Goal: Book appointment/travel/reservation

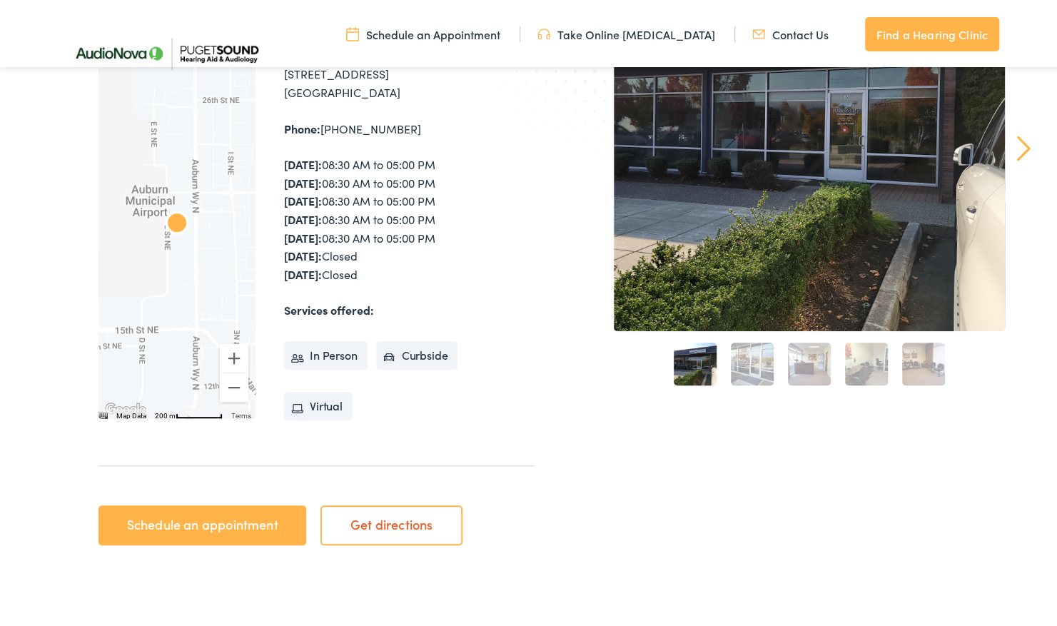
scroll to position [286, 0]
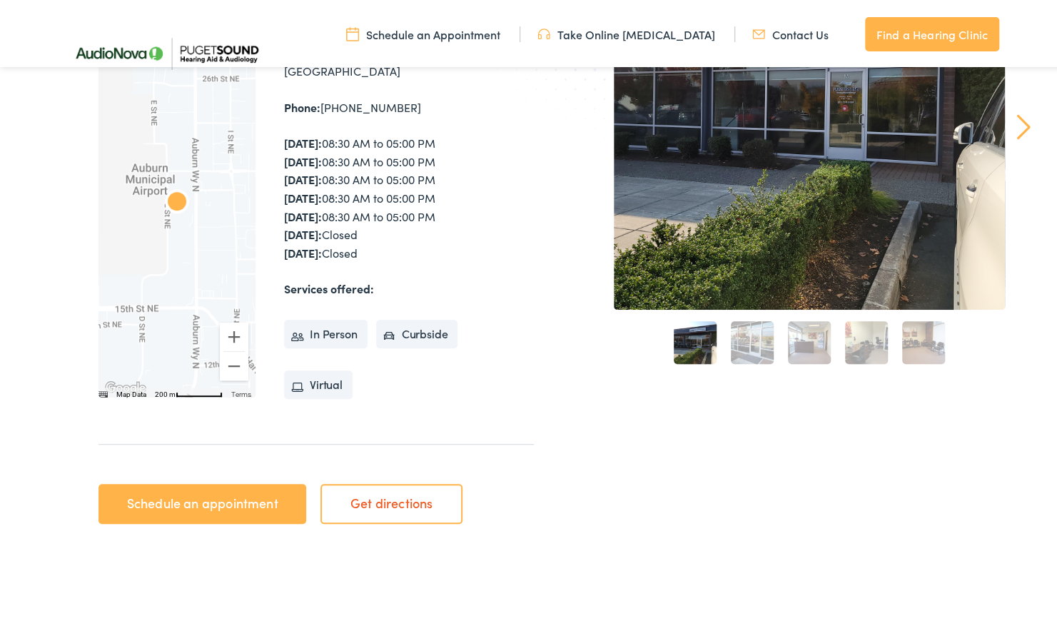
click at [447, 31] on link "Schedule an Appointment" at bounding box center [423, 32] width 154 height 16
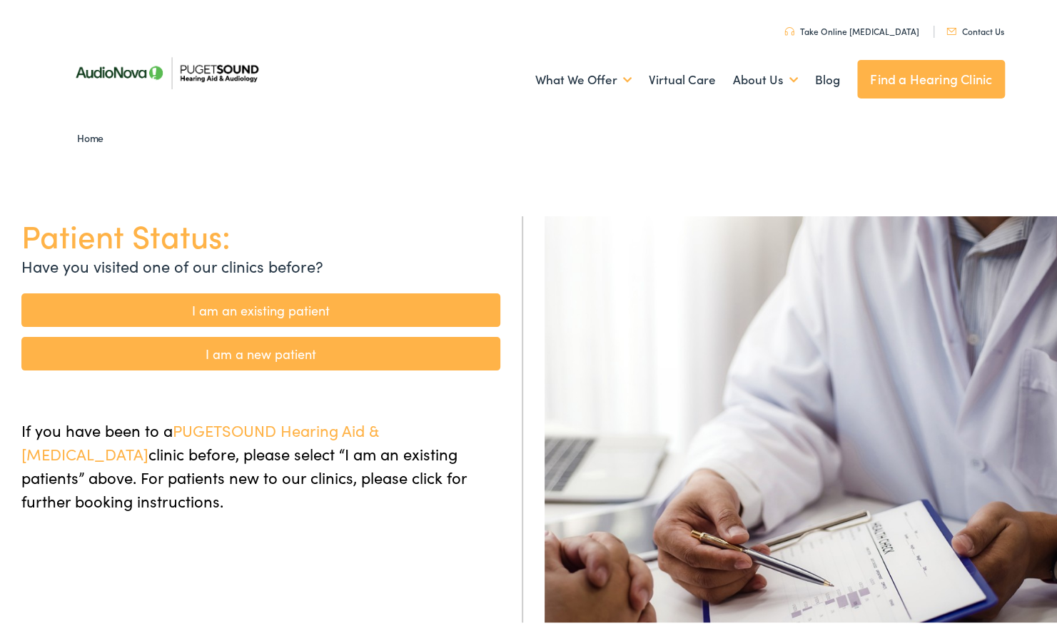
click at [258, 302] on link "I am an existing patient" at bounding box center [260, 308] width 479 height 34
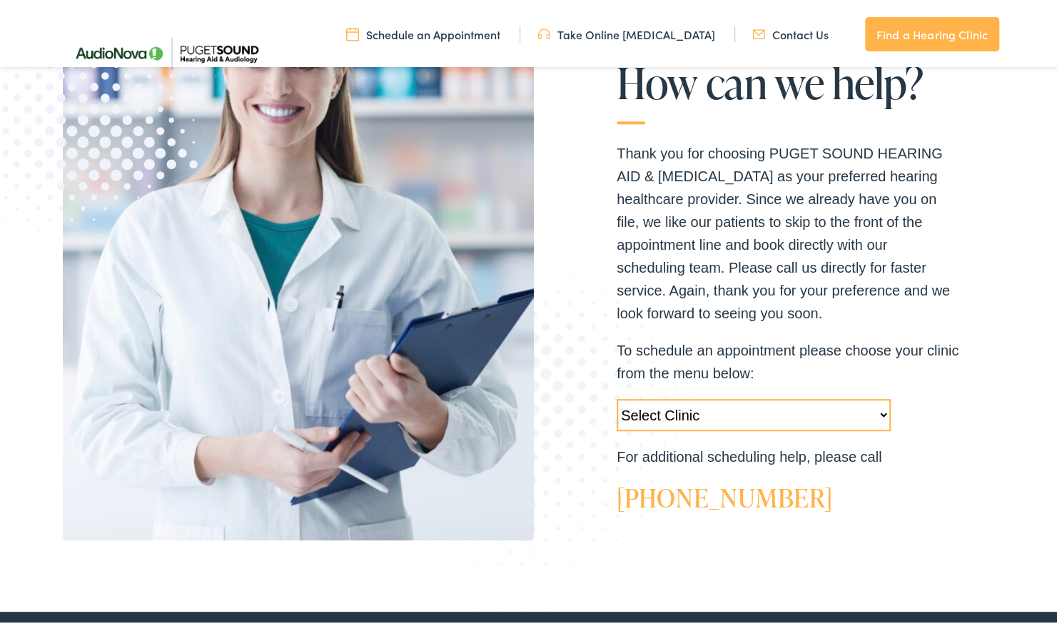
scroll to position [286, 0]
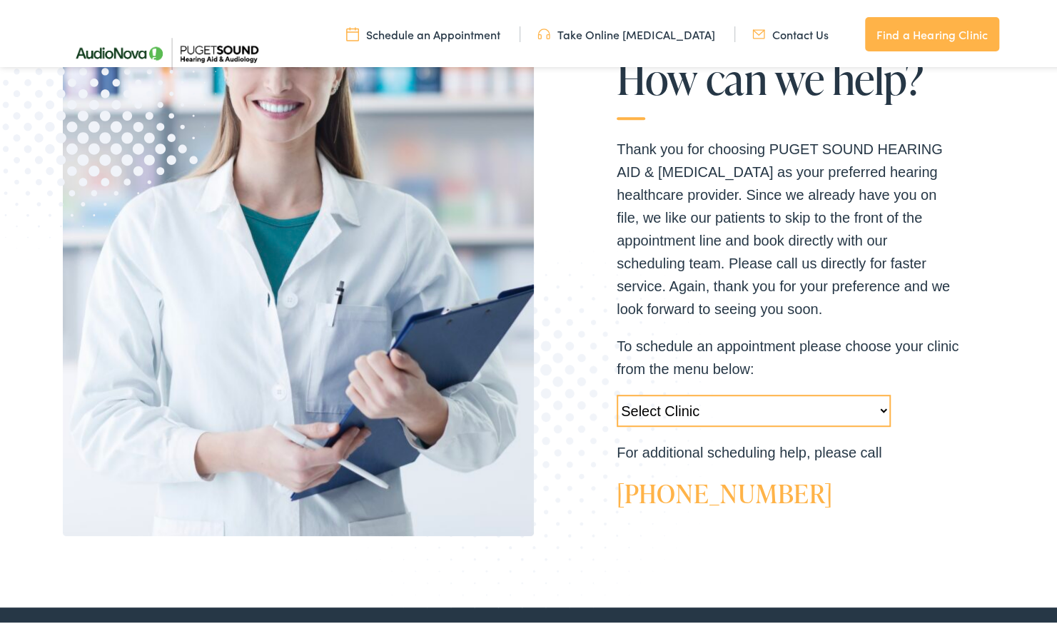
click at [875, 403] on select "Select Clinic Tukwila-WA-AudioNova 14900 Interurban Ave S #185 Tacoma-WA-AudioN…" at bounding box center [754, 408] width 274 height 32
select select "https://pshearing.alpacaaudiology.com/locations/auburn-wa/"
click at [617, 392] on select "Select Clinic Tukwila-WA-AudioNova 14900 Interurban Ave S #185 Tacoma-WA-AudioN…" at bounding box center [754, 408] width 274 height 32
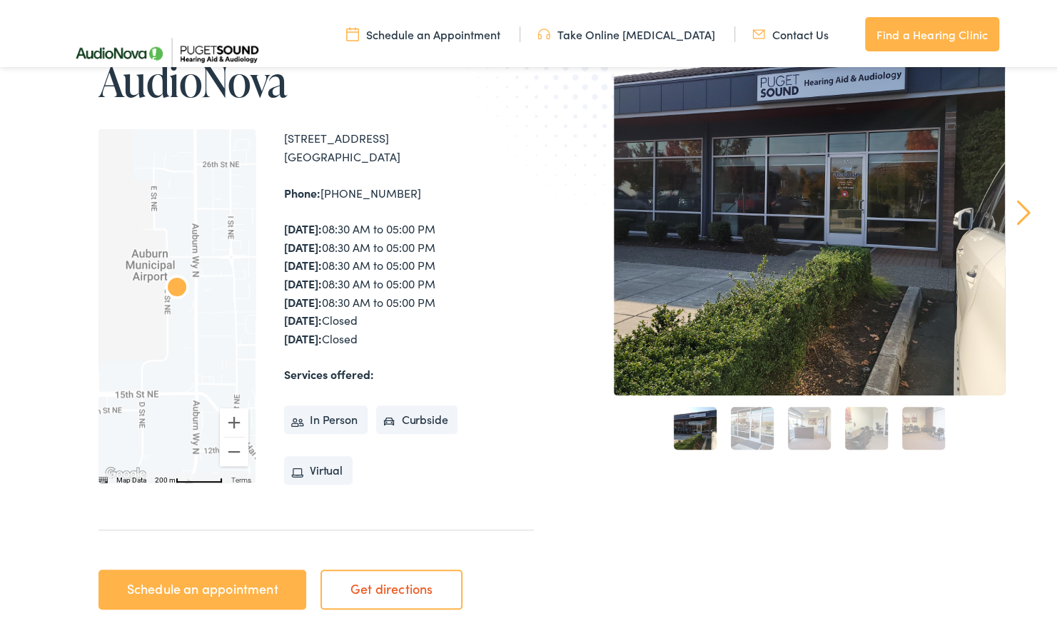
scroll to position [228, 0]
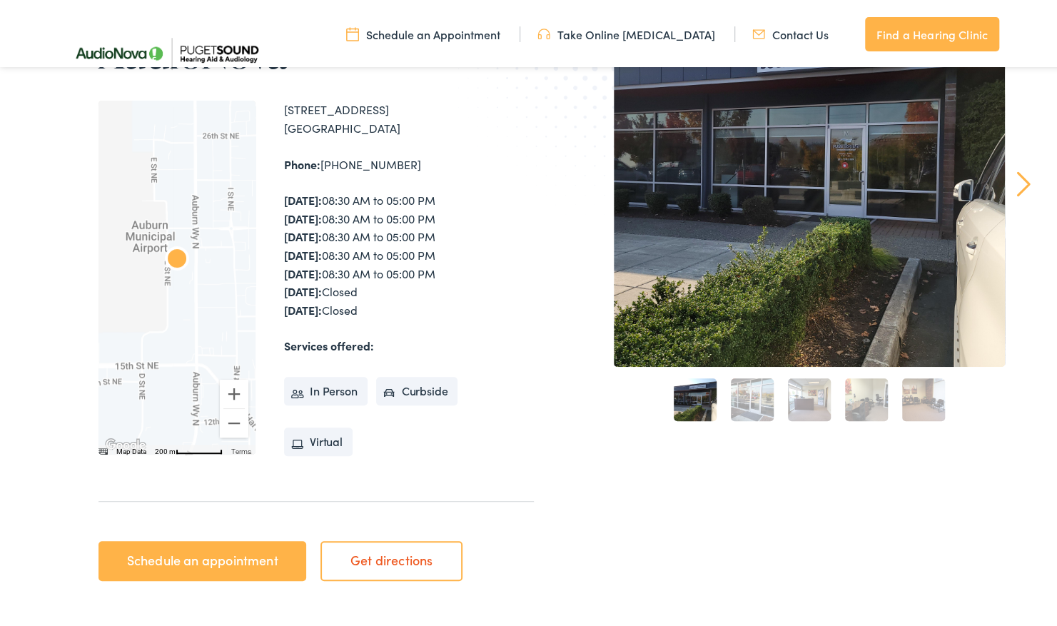
click at [204, 563] on link "Schedule an appointment" at bounding box center [203, 558] width 208 height 40
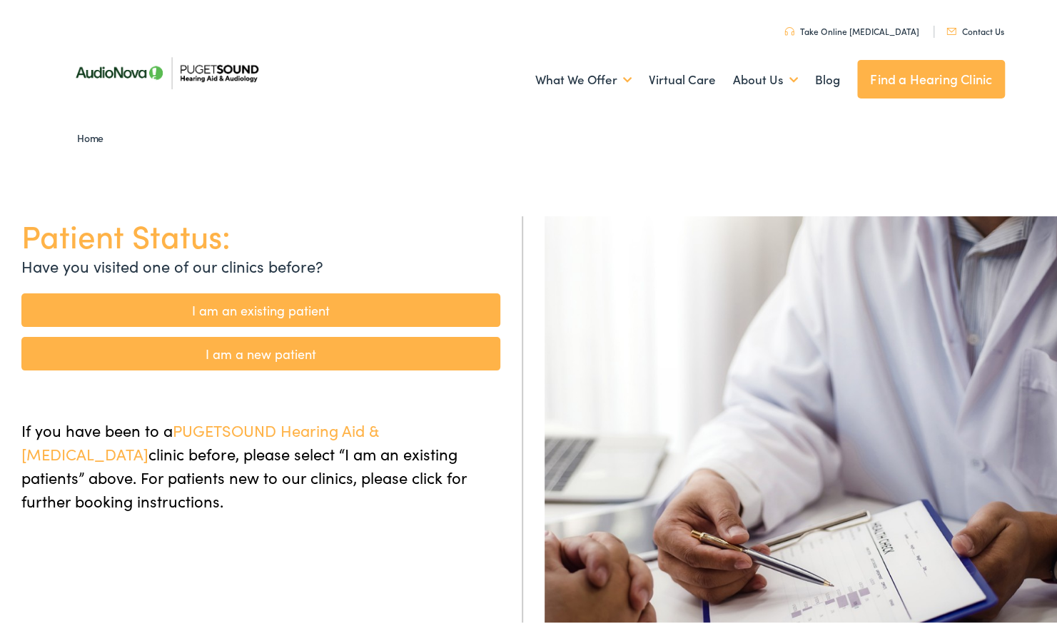
click at [273, 296] on link "I am an existing patient" at bounding box center [260, 308] width 479 height 34
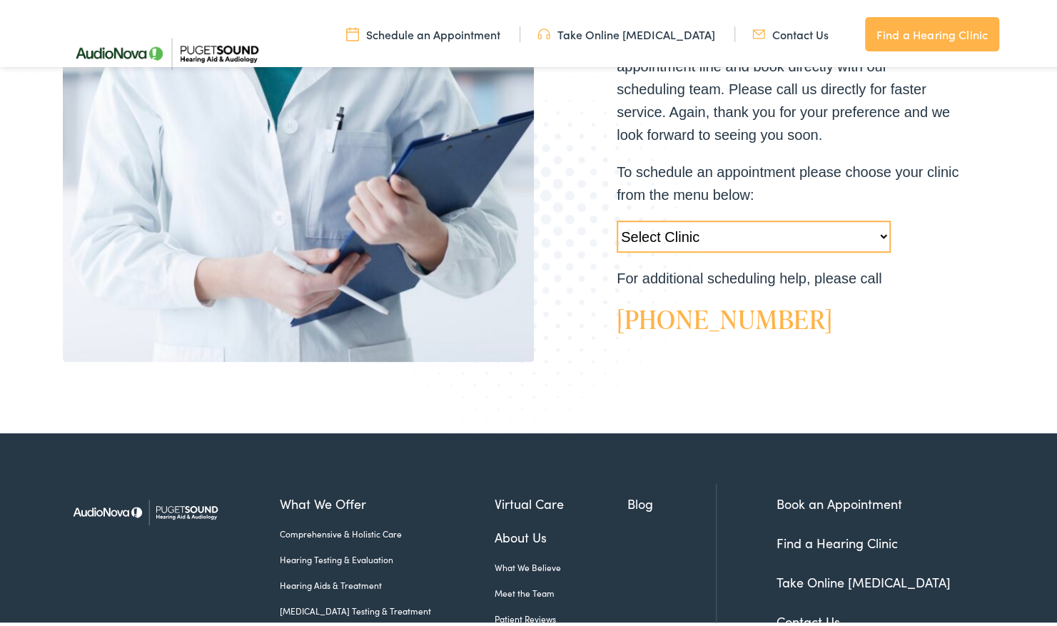
scroll to position [357, 0]
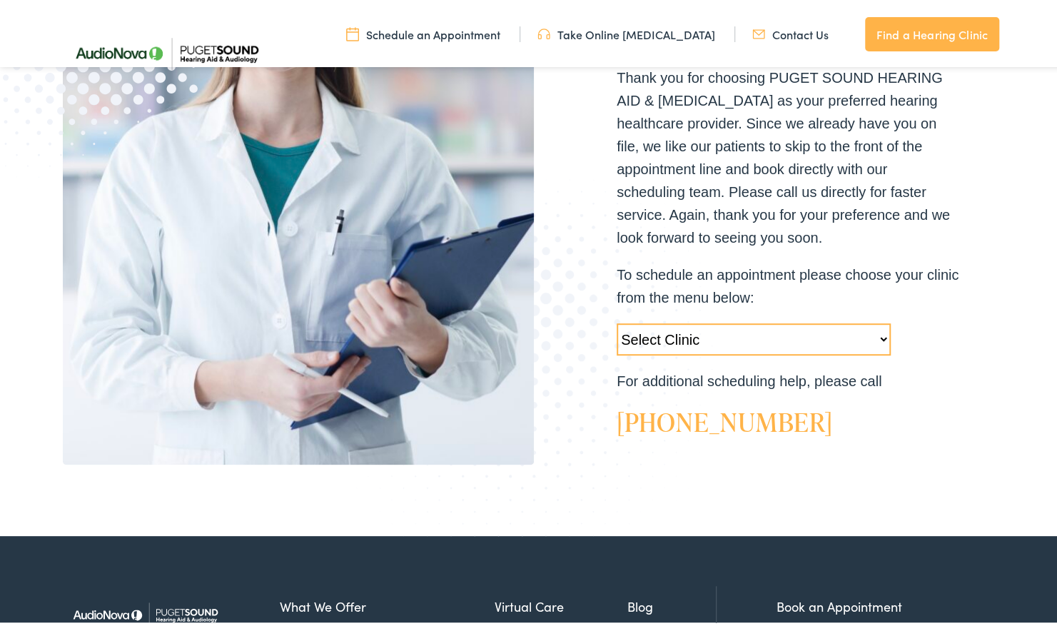
click at [875, 327] on select "Select Clinic [GEOGRAPHIC_DATA]-[GEOGRAPHIC_DATA]-AudioNova [STREET_ADDRESS]-Au…" at bounding box center [754, 337] width 274 height 32
select select "[URL][DOMAIN_NAME]"
click at [617, 321] on select "Select Clinic Tukwila-WA-AudioNova 14900 Interurban Ave S #185 Tacoma-WA-AudioN…" at bounding box center [754, 337] width 274 height 32
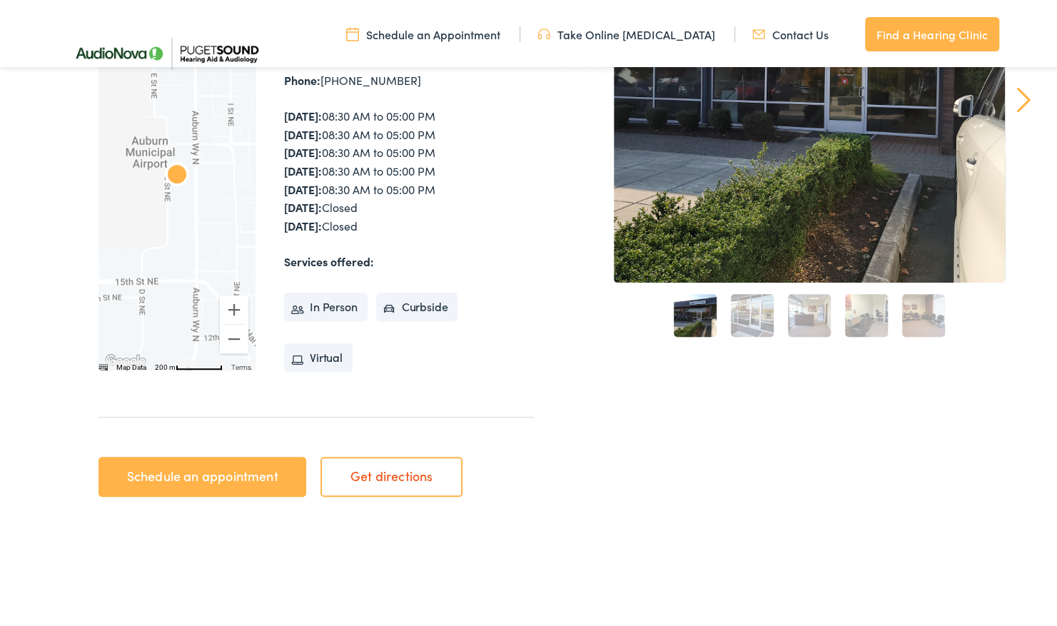
scroll to position [371, 0]
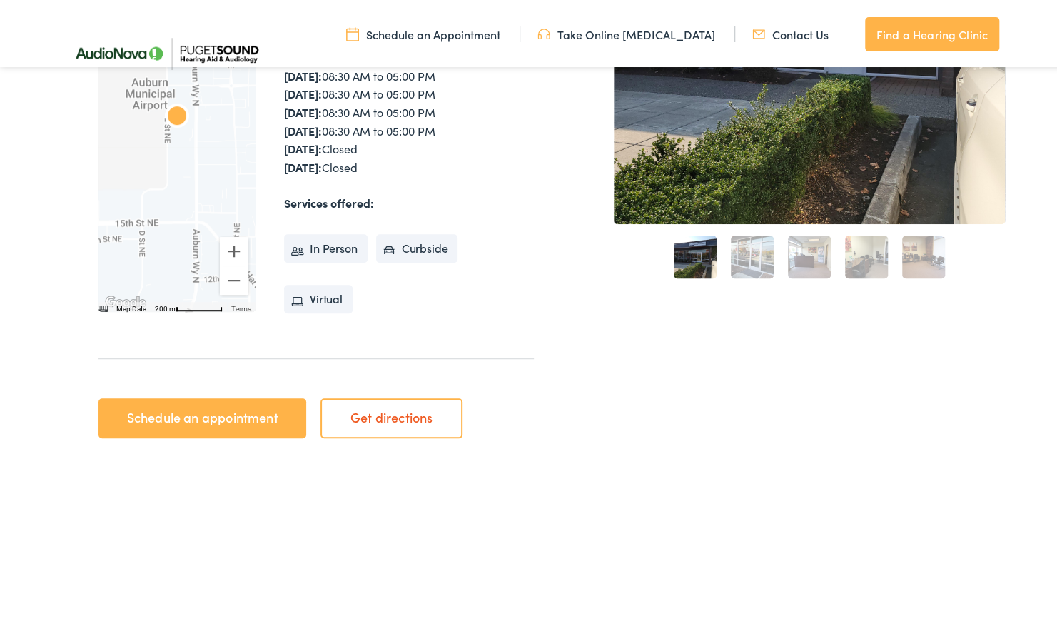
click at [223, 423] on link "Schedule an appointment" at bounding box center [203, 416] width 208 height 40
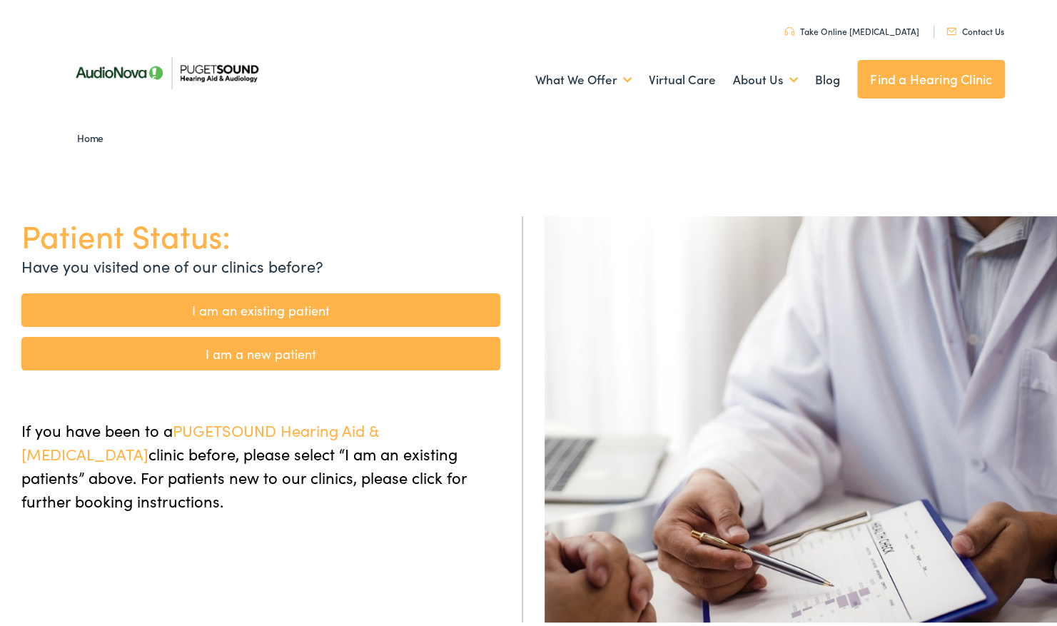
click at [296, 305] on link "I am an existing patient" at bounding box center [260, 308] width 479 height 34
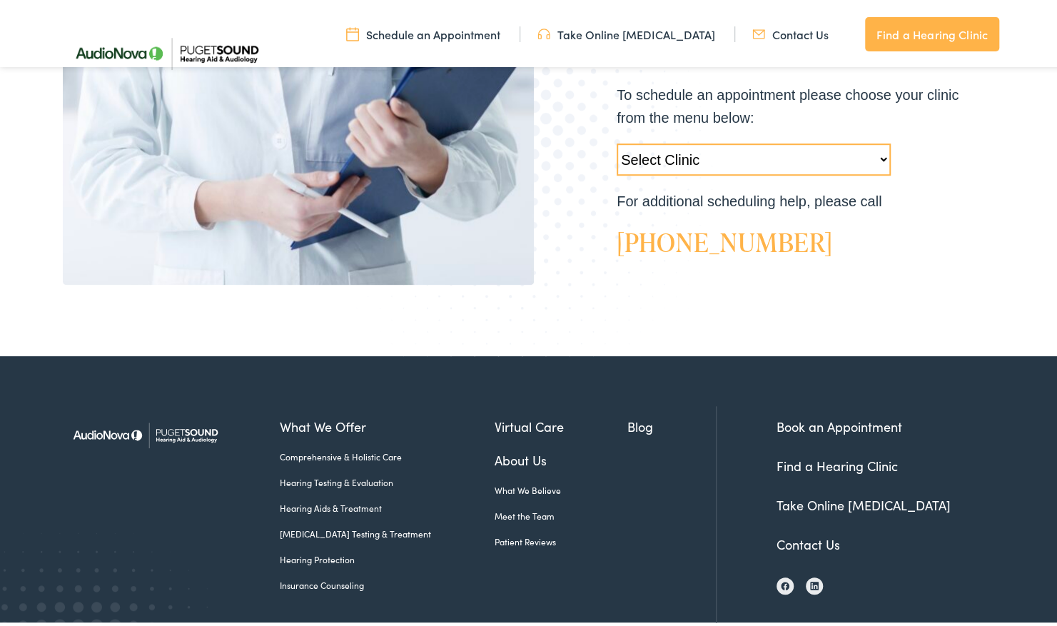
scroll to position [557, 0]
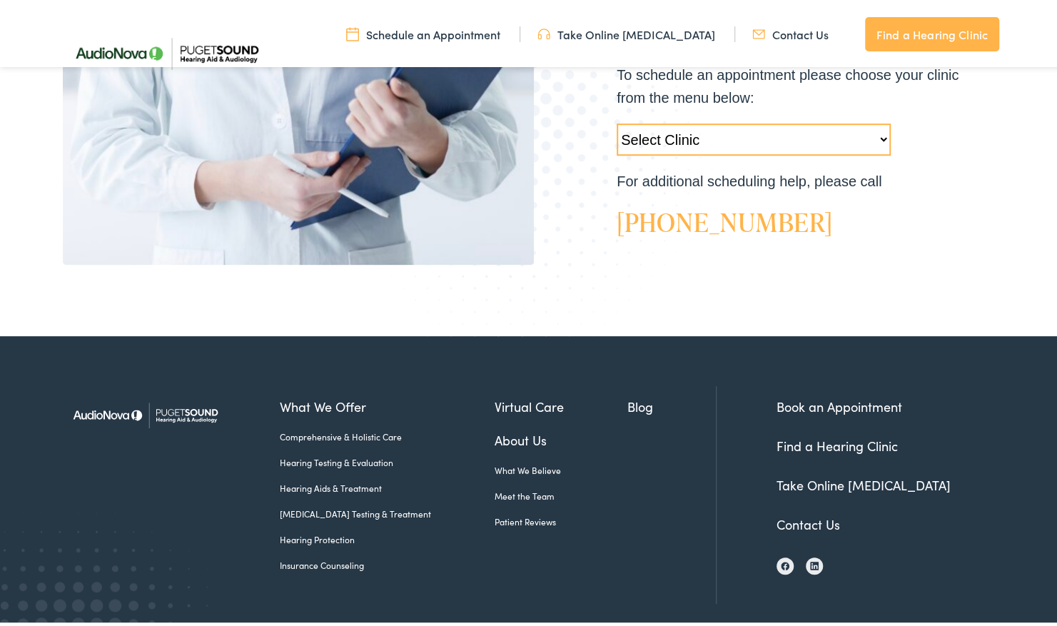
click at [340, 456] on link "Hearing Testing & Evaluation" at bounding box center [387, 459] width 215 height 13
